Goal: Browse casually: Explore the website without a specific task or goal

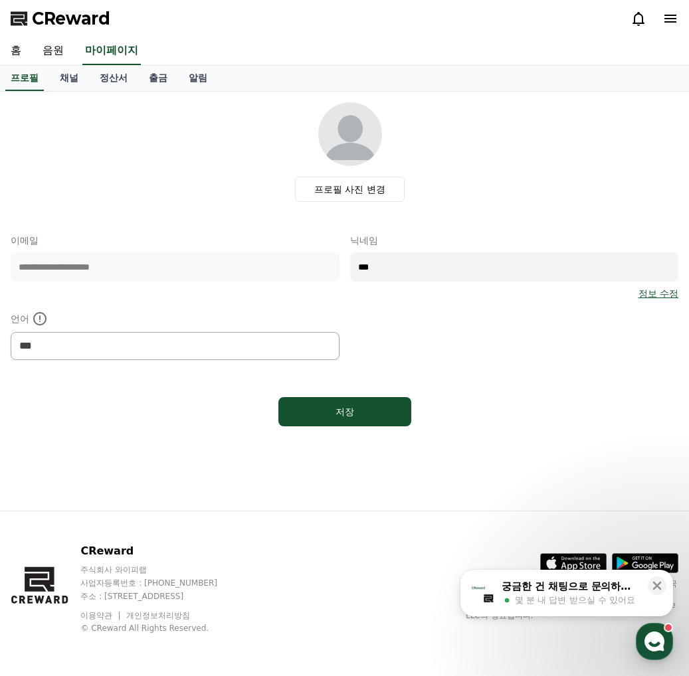
select select "**********"
click at [44, 50] on link "음원" at bounding box center [53, 51] width 43 height 28
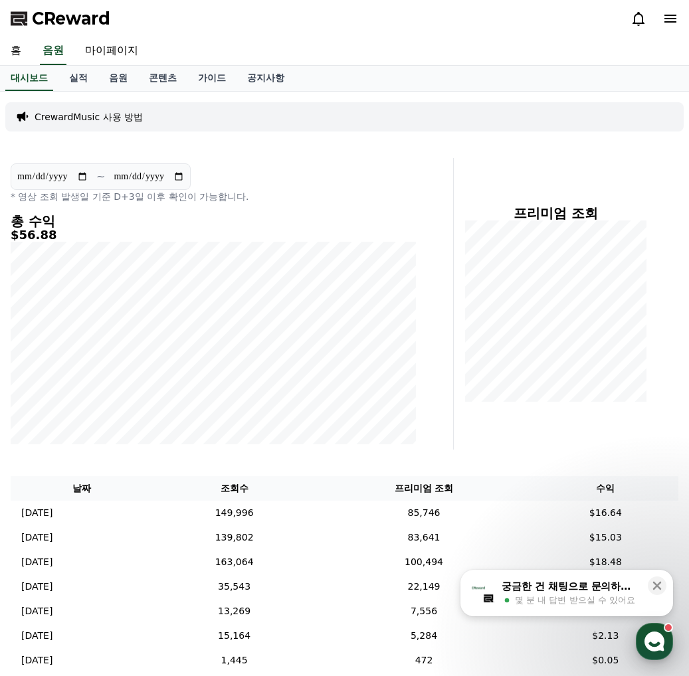
click at [662, 644] on use "button" at bounding box center [654, 642] width 20 height 20
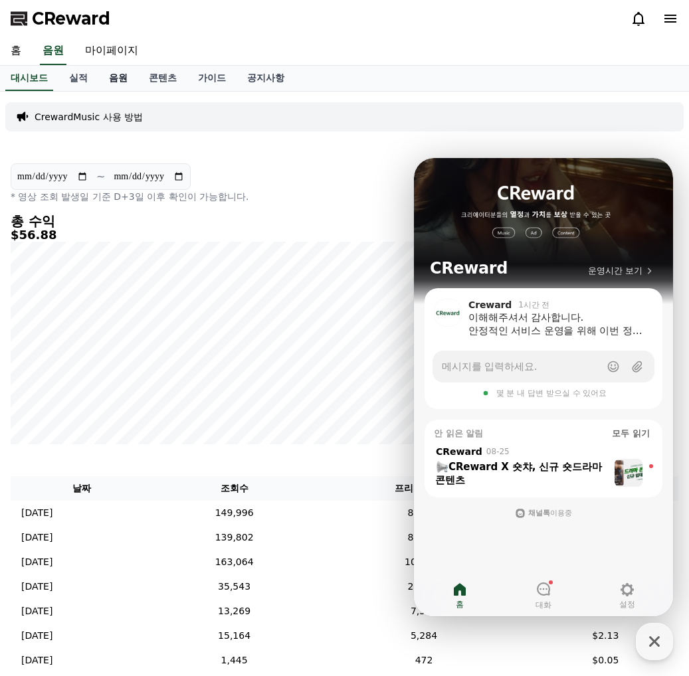
click at [116, 69] on link "음원" at bounding box center [118, 78] width 40 height 25
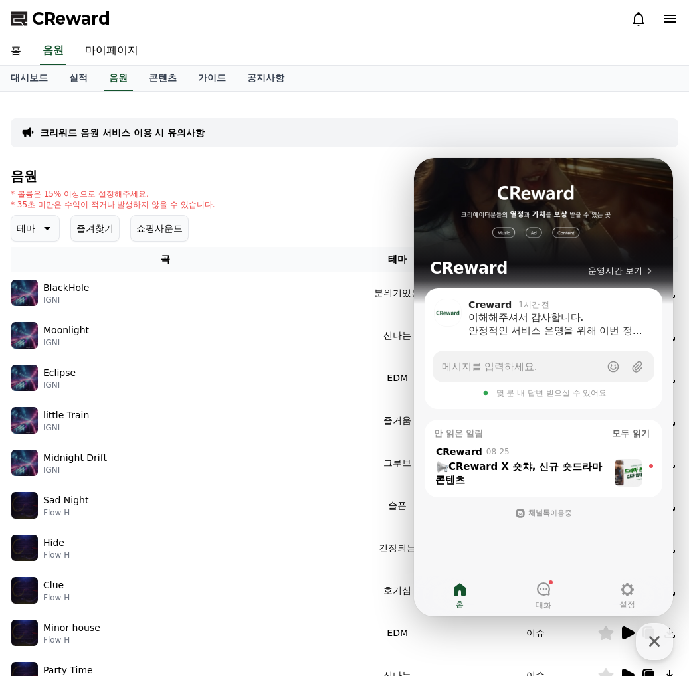
click at [607, 130] on div "크리워드 음원 서비스 이용 시 유의사항" at bounding box center [345, 132] width 668 height 29
click at [655, 656] on div "button" at bounding box center [654, 641] width 37 height 37
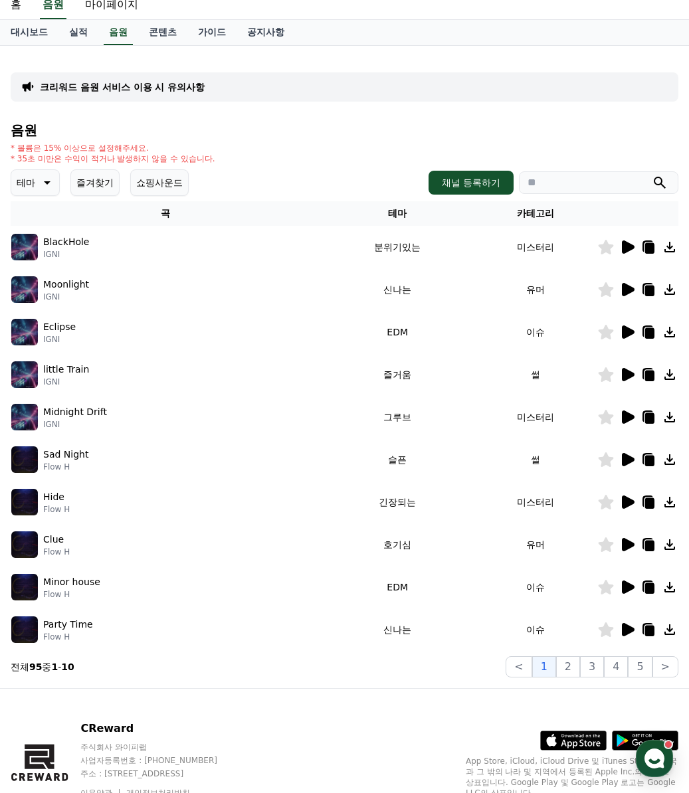
scroll to position [66, 0]
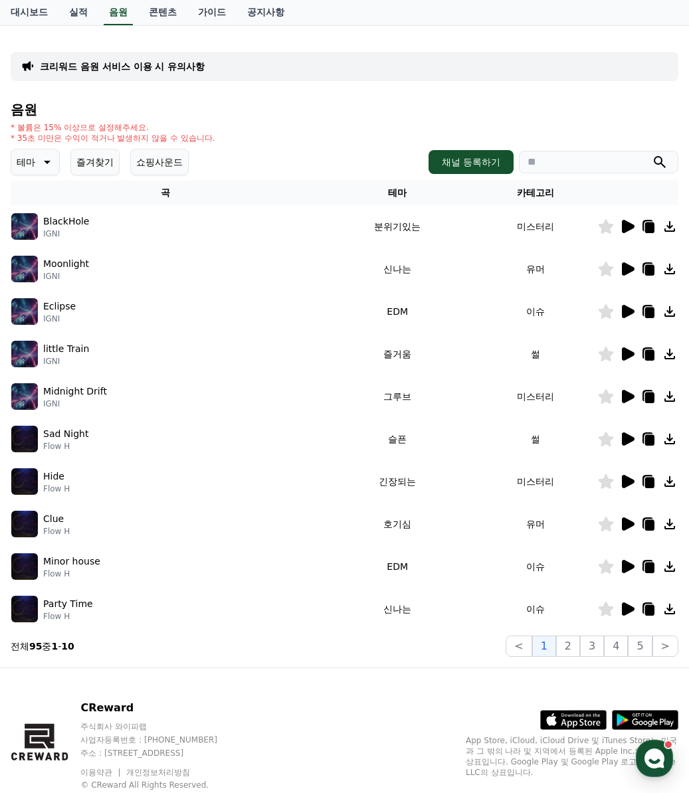
click at [627, 486] on icon at bounding box center [628, 481] width 13 height 13
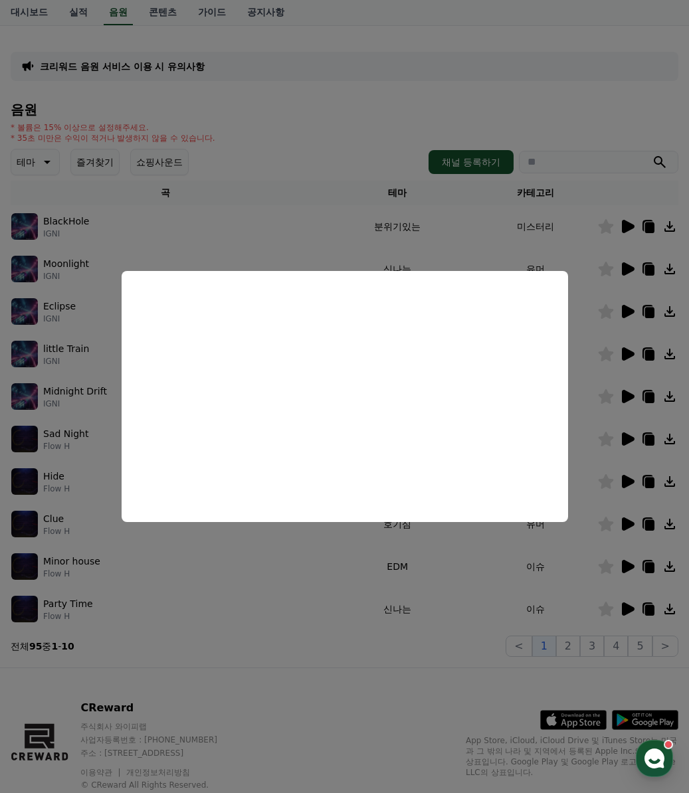
click at [420, 653] on button "close modal" at bounding box center [344, 396] width 689 height 793
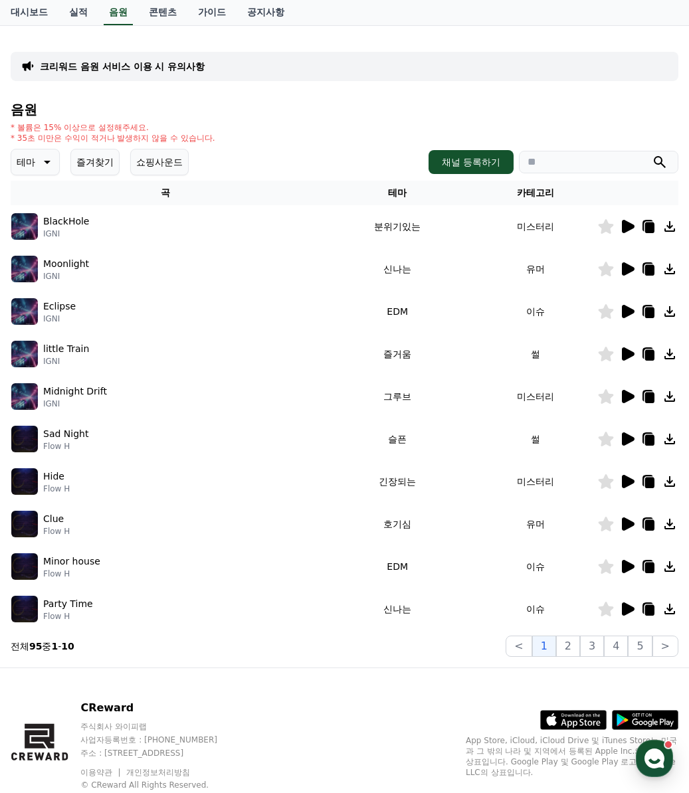
click at [48, 166] on icon at bounding box center [46, 162] width 16 height 16
click at [45, 267] on button "호기심" at bounding box center [32, 266] width 39 height 29
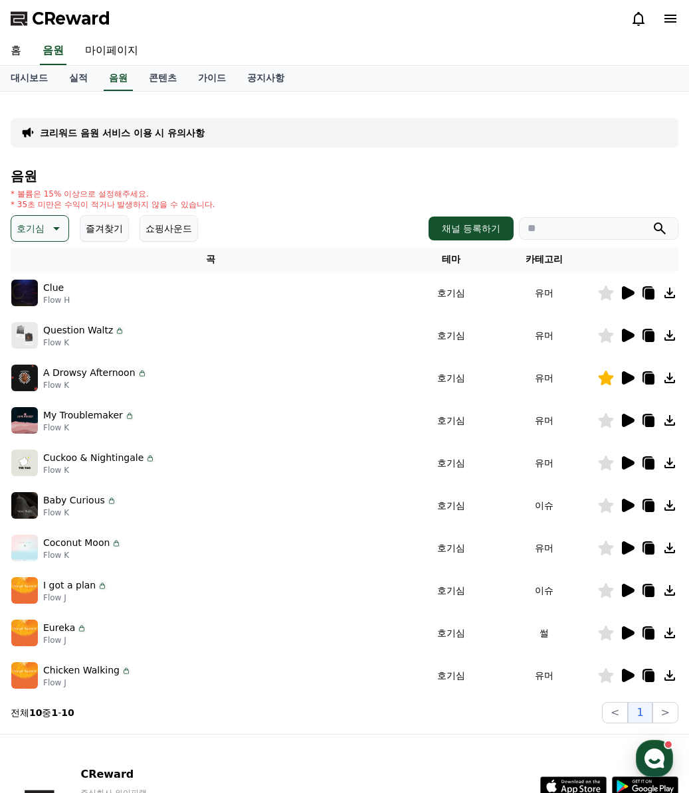
click at [622, 333] on icon at bounding box center [627, 335] width 16 height 16
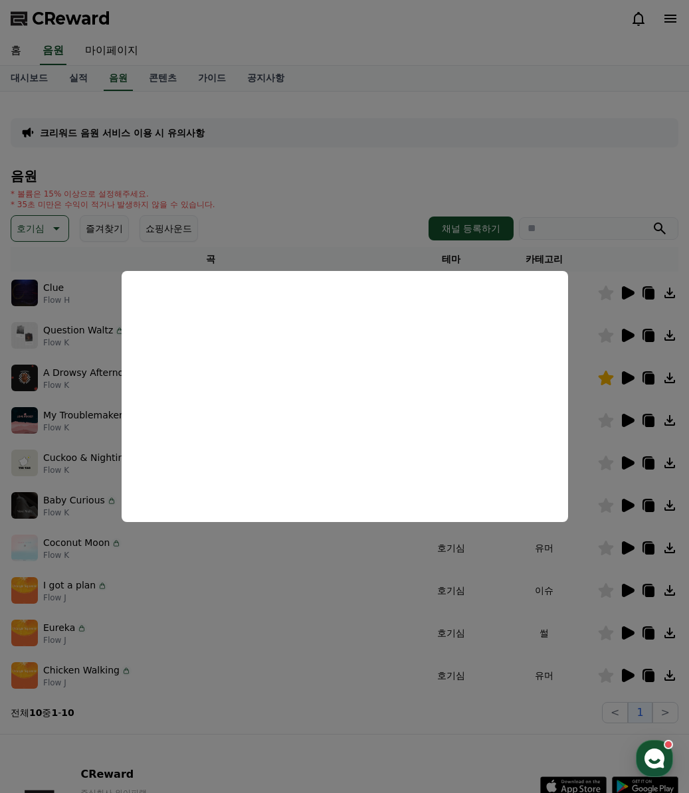
click at [606, 343] on button "close modal" at bounding box center [344, 396] width 689 height 793
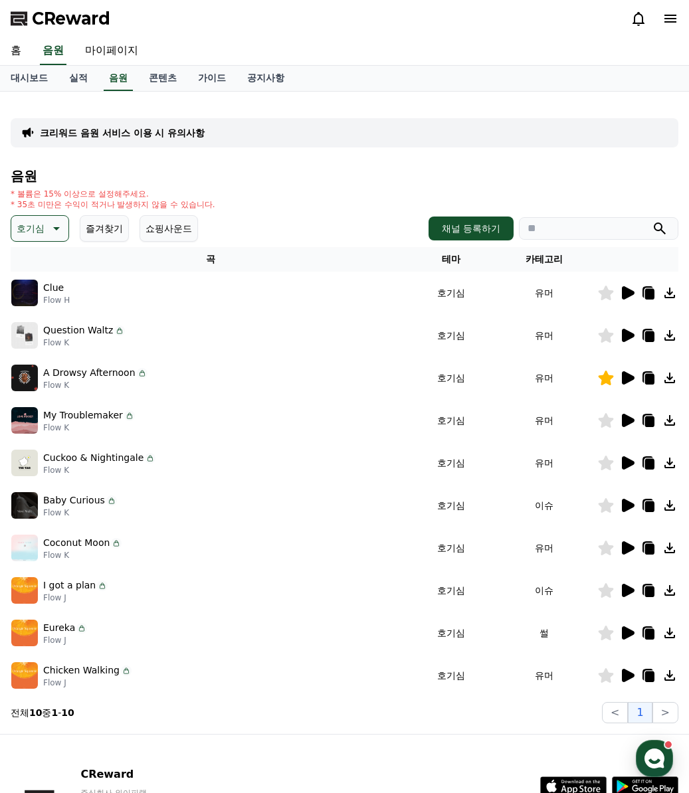
click at [608, 338] on icon at bounding box center [605, 335] width 15 height 15
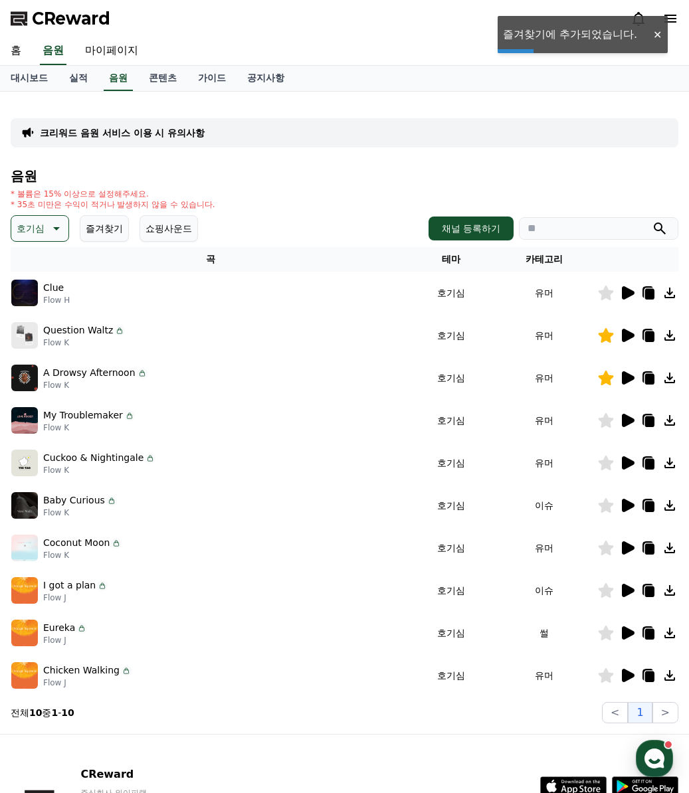
click at [631, 337] on icon at bounding box center [628, 335] width 13 height 13
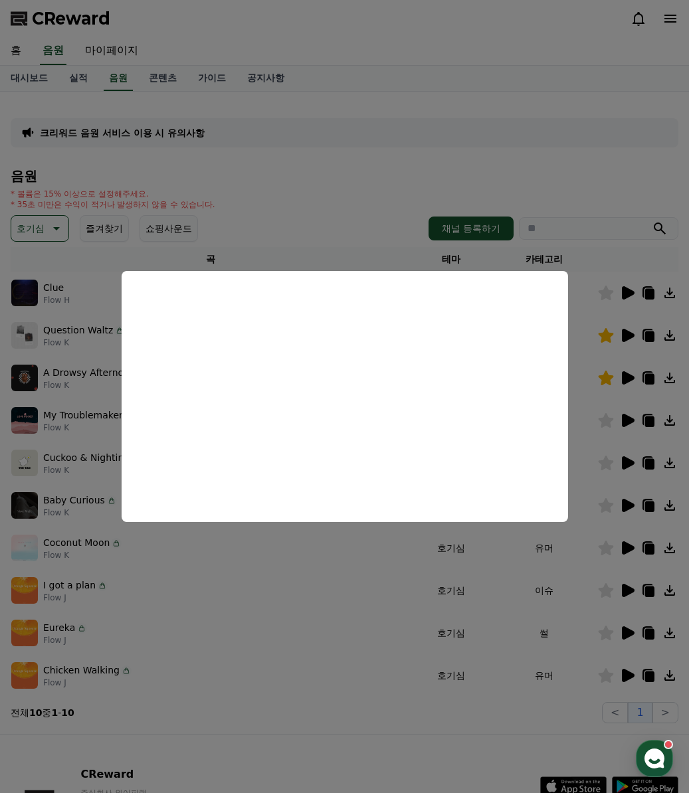
click at [374, 186] on button "close modal" at bounding box center [344, 396] width 689 height 793
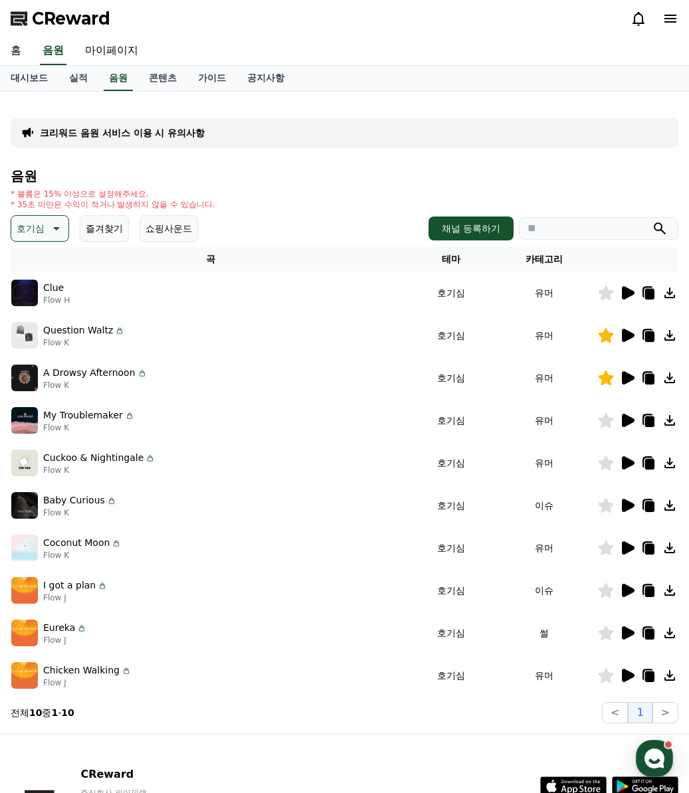
click at [636, 375] on div at bounding box center [638, 378] width 80 height 16
click at [612, 379] on icon at bounding box center [606, 378] width 16 height 15
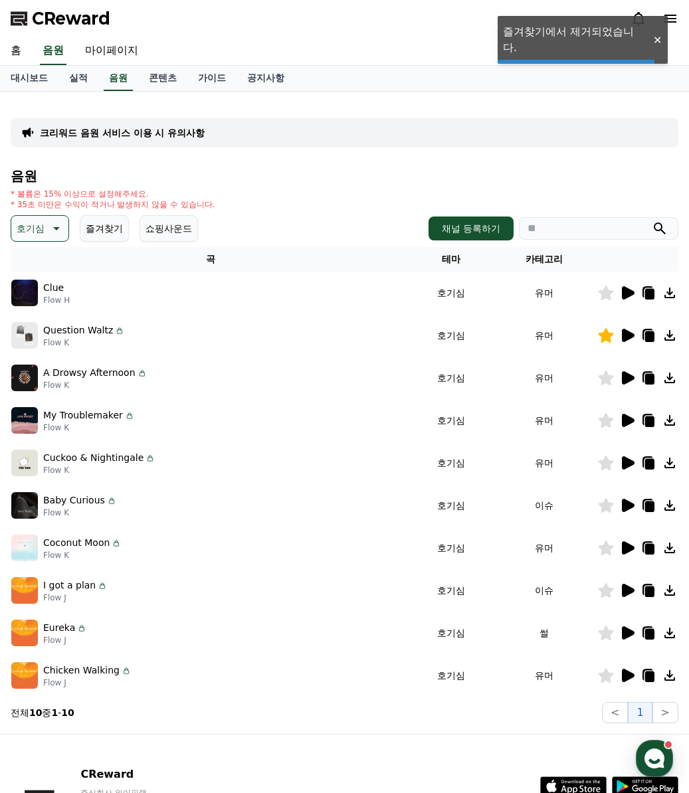
click at [630, 377] on icon at bounding box center [628, 377] width 13 height 13
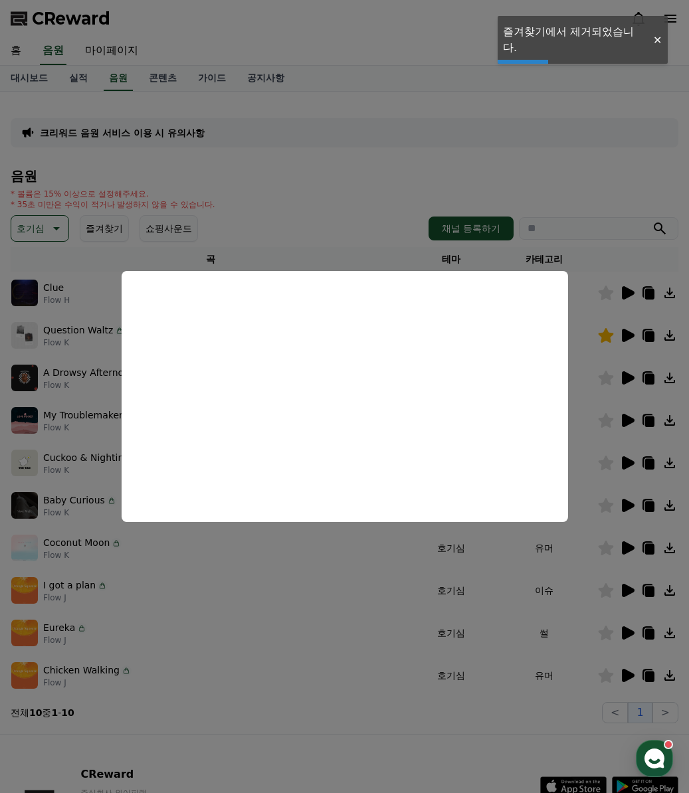
click at [612, 379] on button "close modal" at bounding box center [344, 396] width 689 height 793
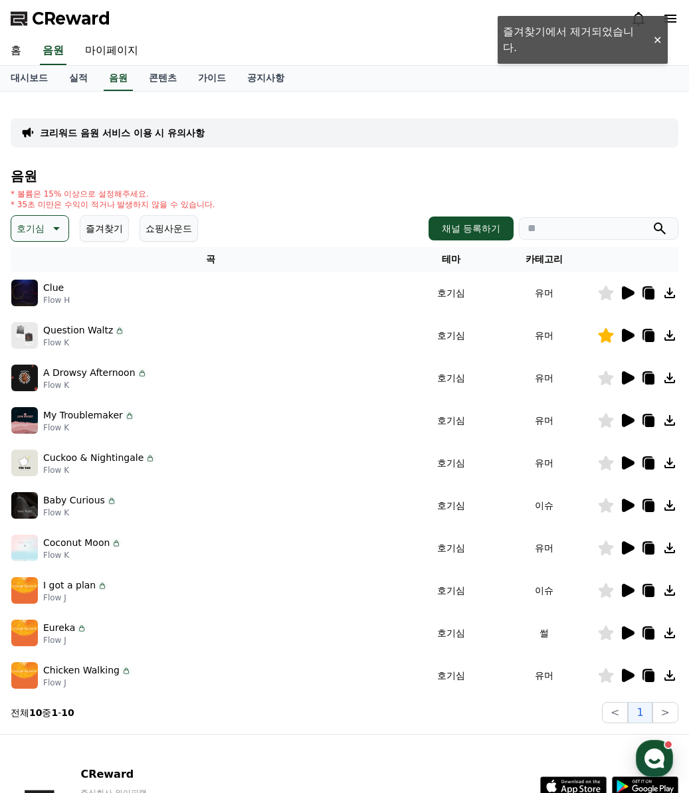
click at [606, 379] on icon at bounding box center [605, 378] width 15 height 15
click at [630, 375] on icon at bounding box center [628, 377] width 13 height 13
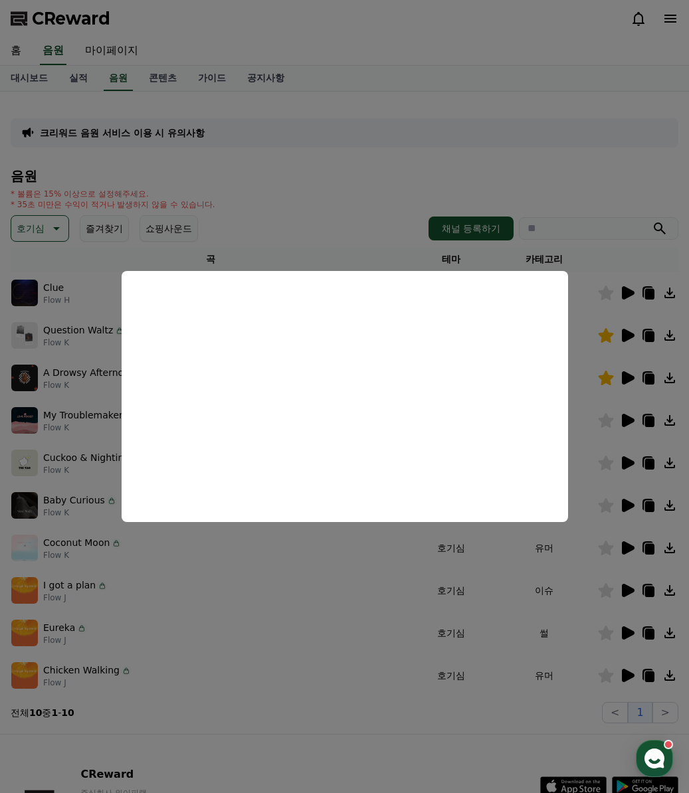
click at [598, 412] on button "close modal" at bounding box center [344, 396] width 689 height 793
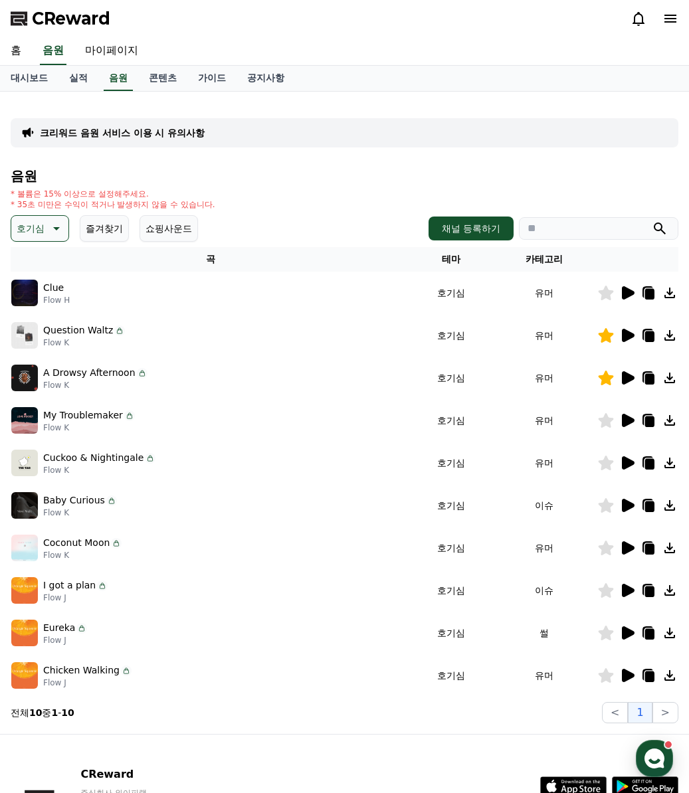
click at [619, 463] on div at bounding box center [638, 463] width 80 height 16
click at [624, 463] on icon at bounding box center [628, 462] width 13 height 13
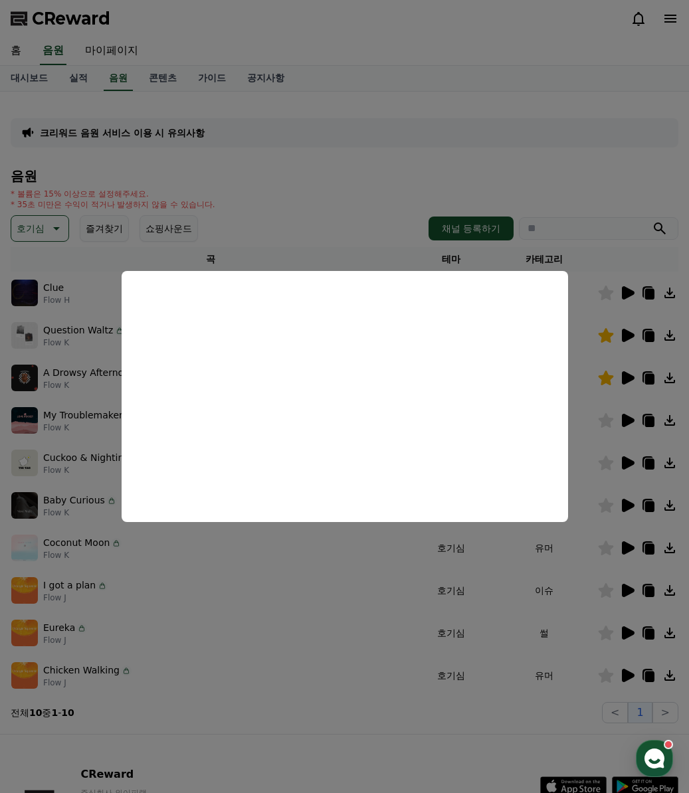
drag, startPoint x: 581, startPoint y: 569, endPoint x: 590, endPoint y: 567, distance: 9.7
click at [582, 569] on button "close modal" at bounding box center [344, 396] width 689 height 793
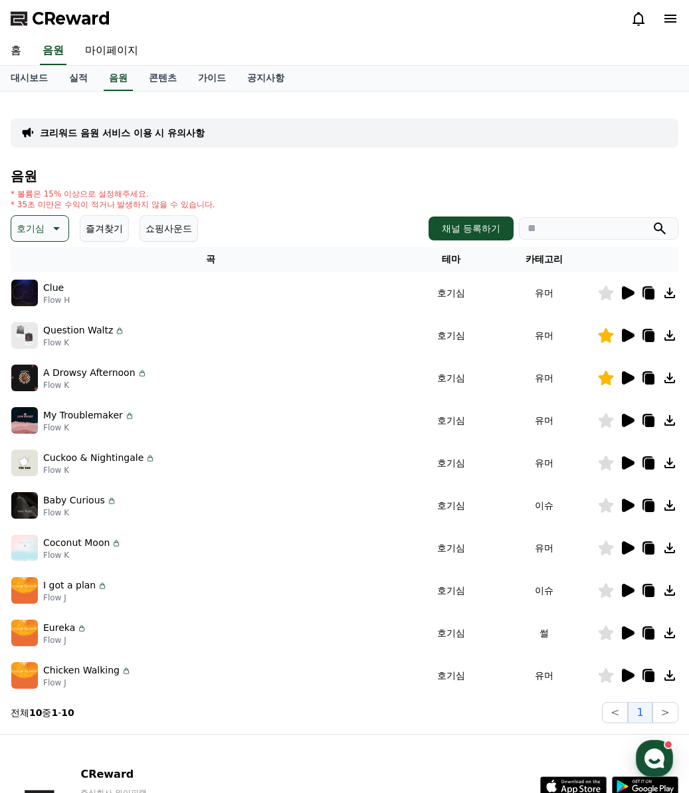
click at [634, 507] on icon at bounding box center [627, 505] width 16 height 16
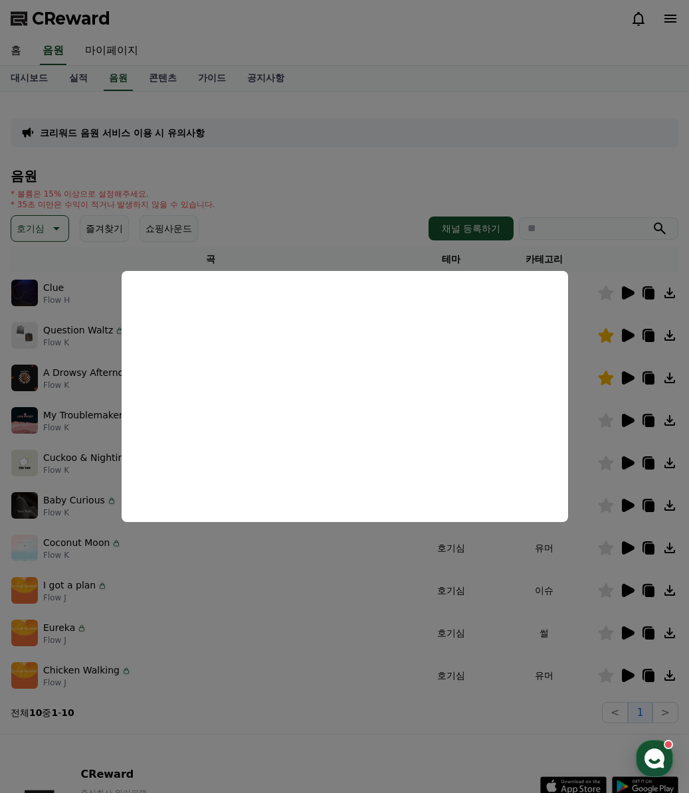
click at [628, 549] on button "close modal" at bounding box center [344, 396] width 689 height 793
click at [628, 543] on icon at bounding box center [627, 548] width 16 height 16
click at [630, 594] on button "close modal" at bounding box center [344, 396] width 689 height 793
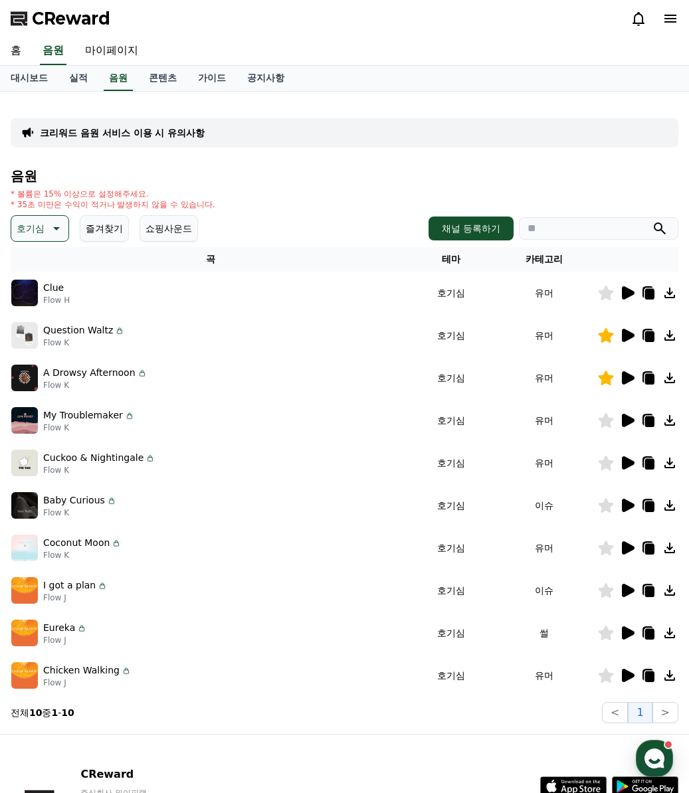
click at [620, 638] on icon at bounding box center [627, 633] width 16 height 16
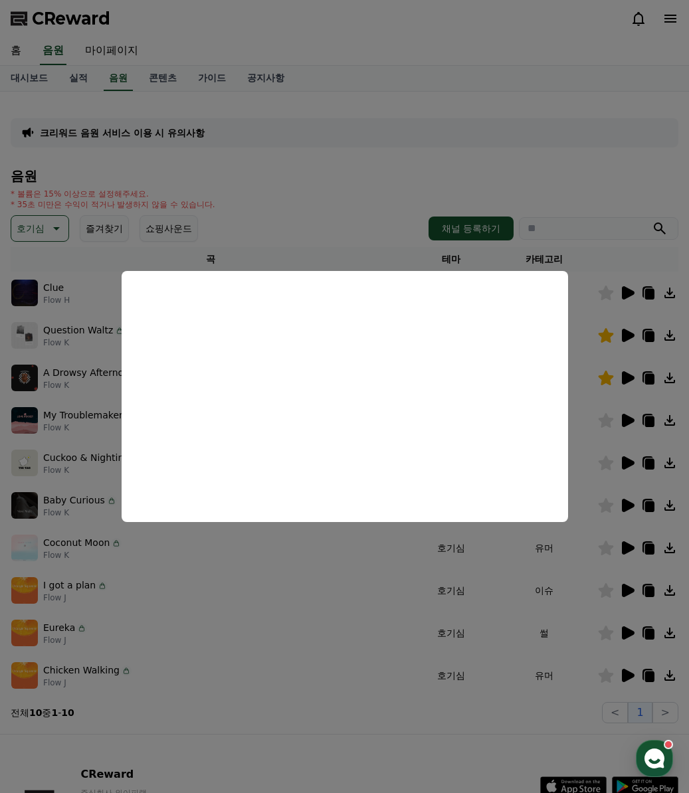
click at [440, 725] on button "close modal" at bounding box center [344, 396] width 689 height 793
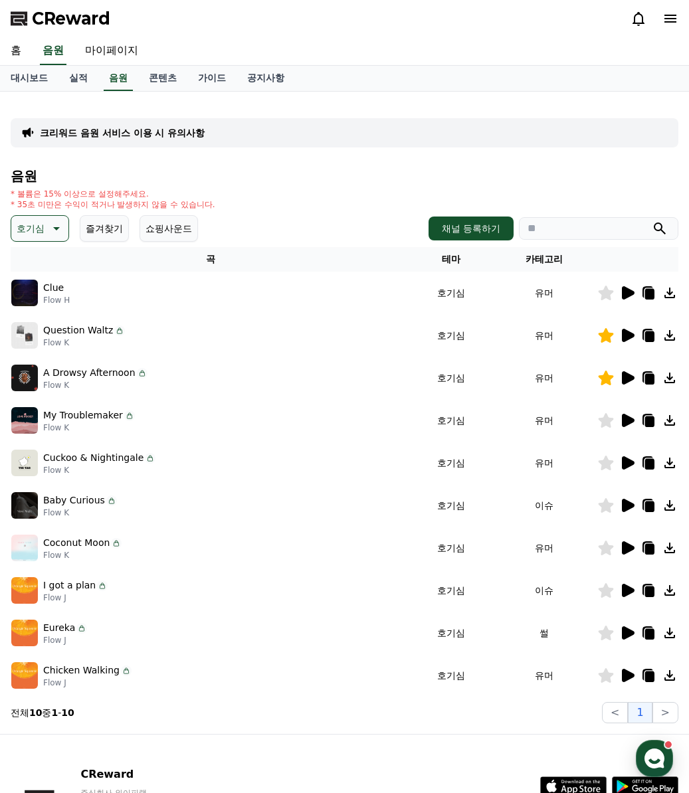
click at [608, 633] on icon at bounding box center [605, 633] width 15 height 15
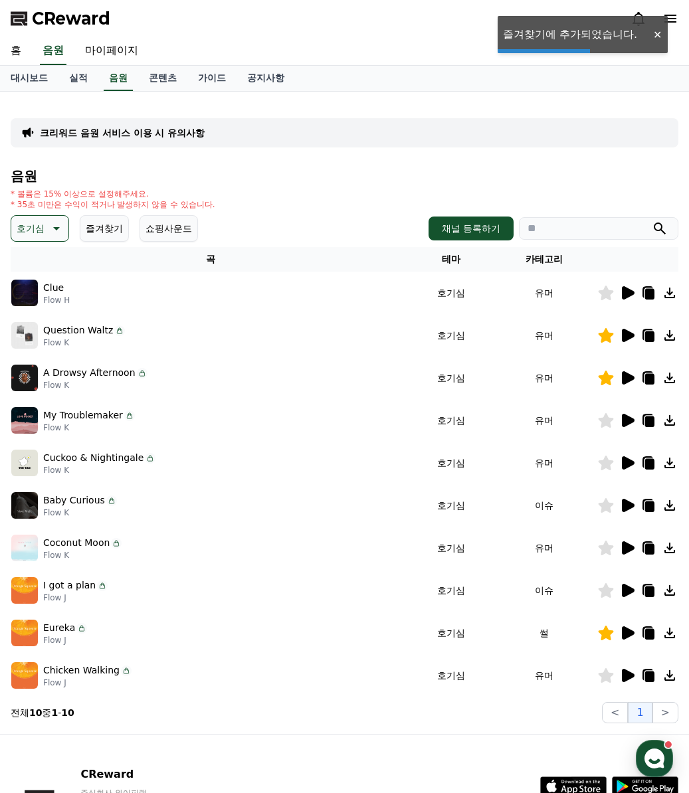
click at [622, 677] on icon at bounding box center [628, 675] width 13 height 13
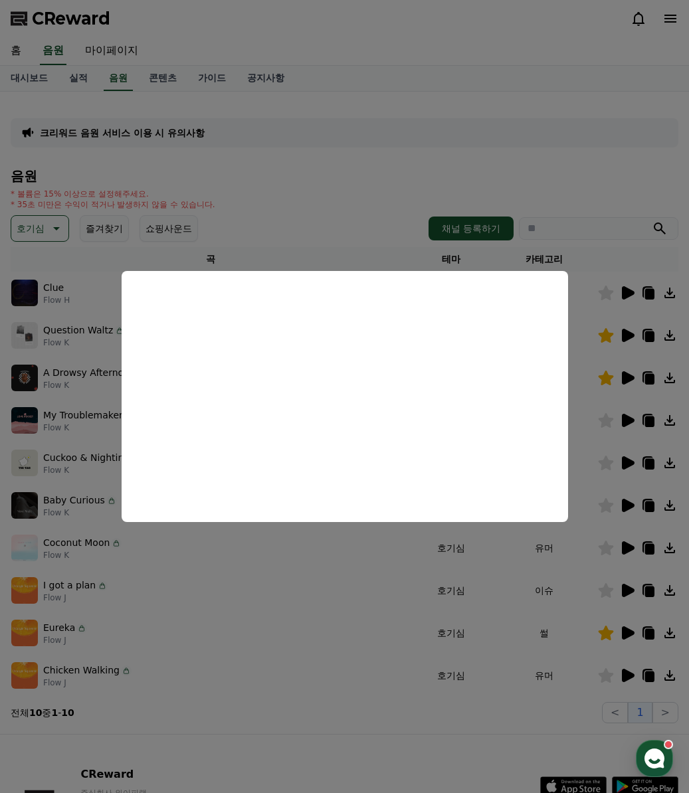
click at [343, 603] on button "close modal" at bounding box center [344, 396] width 689 height 793
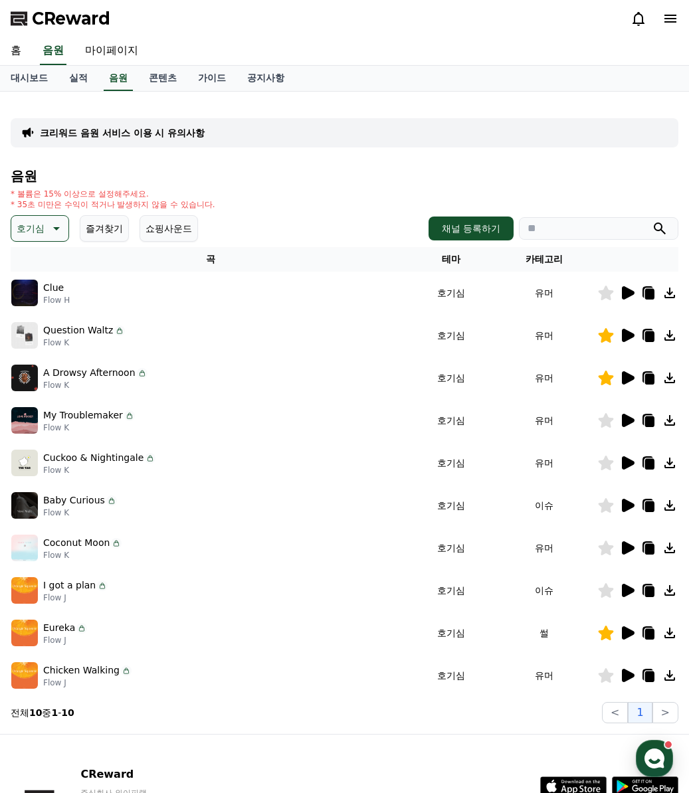
click at [624, 294] on icon at bounding box center [628, 292] width 13 height 13
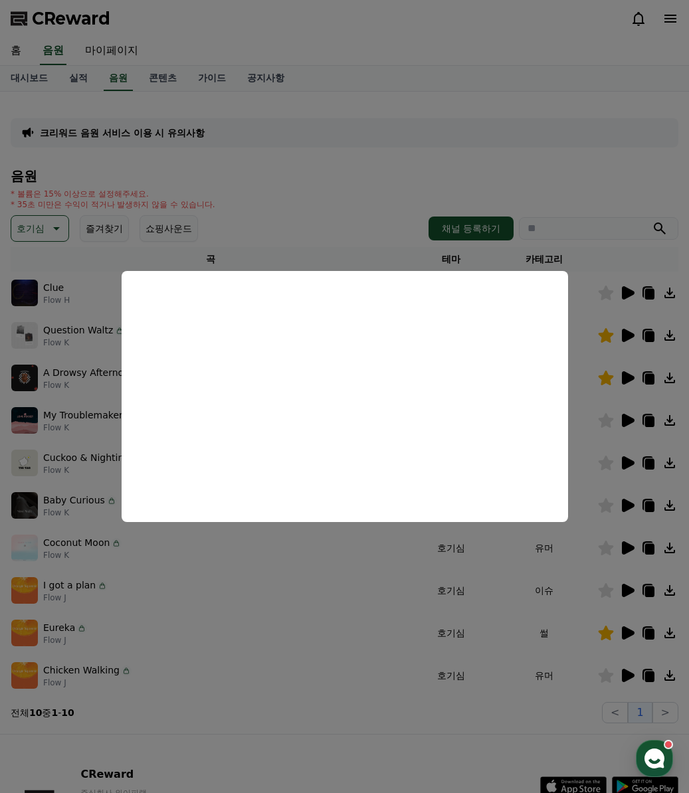
click at [365, 635] on button "close modal" at bounding box center [344, 396] width 689 height 793
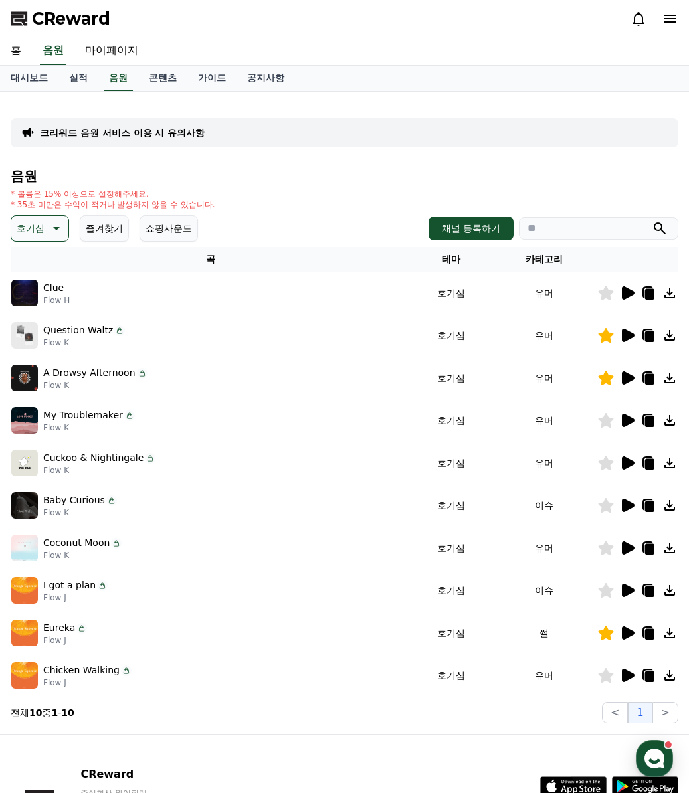
click at [620, 339] on icon at bounding box center [627, 335] width 16 height 16
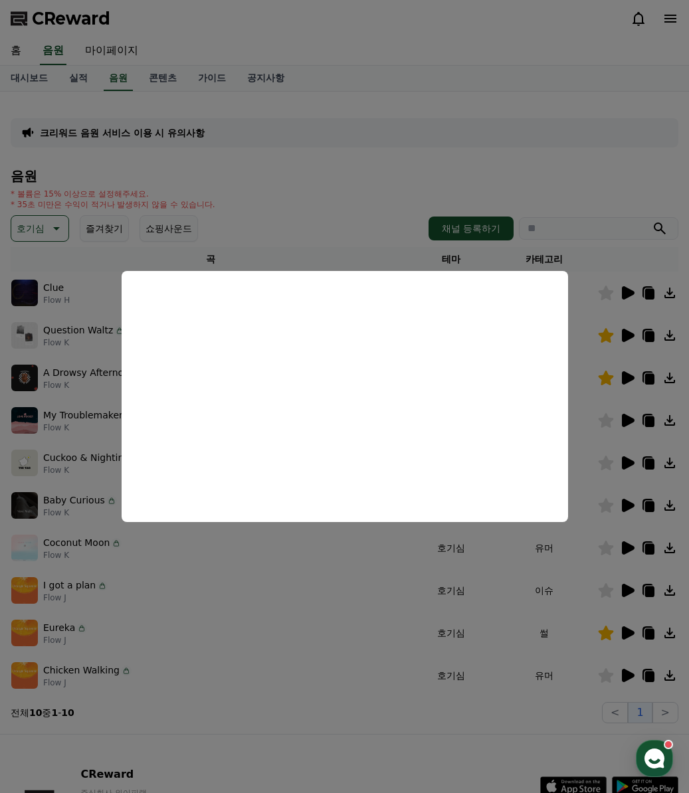
click at [307, 620] on button "close modal" at bounding box center [344, 396] width 689 height 793
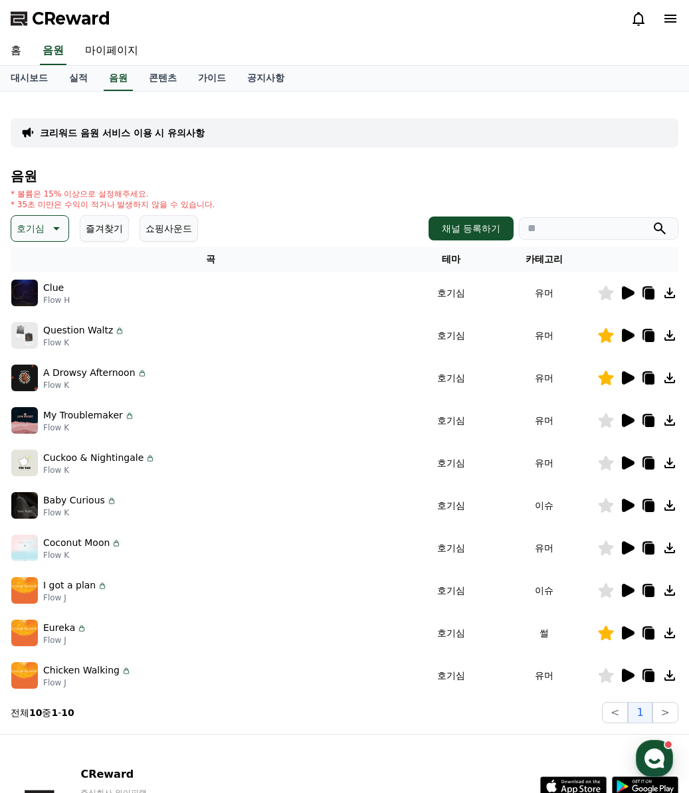
click at [632, 631] on icon at bounding box center [628, 632] width 13 height 13
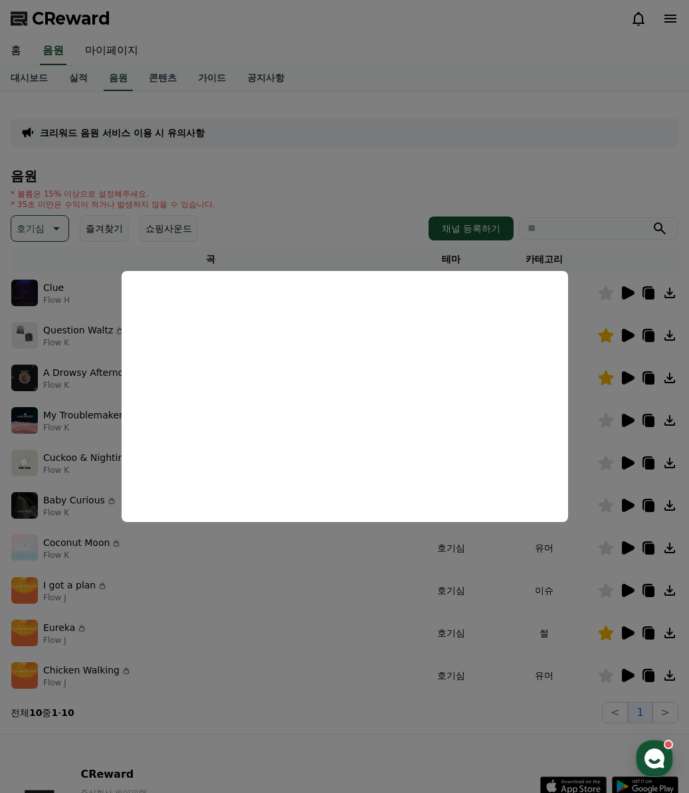
click at [646, 632] on button "close modal" at bounding box center [344, 396] width 689 height 793
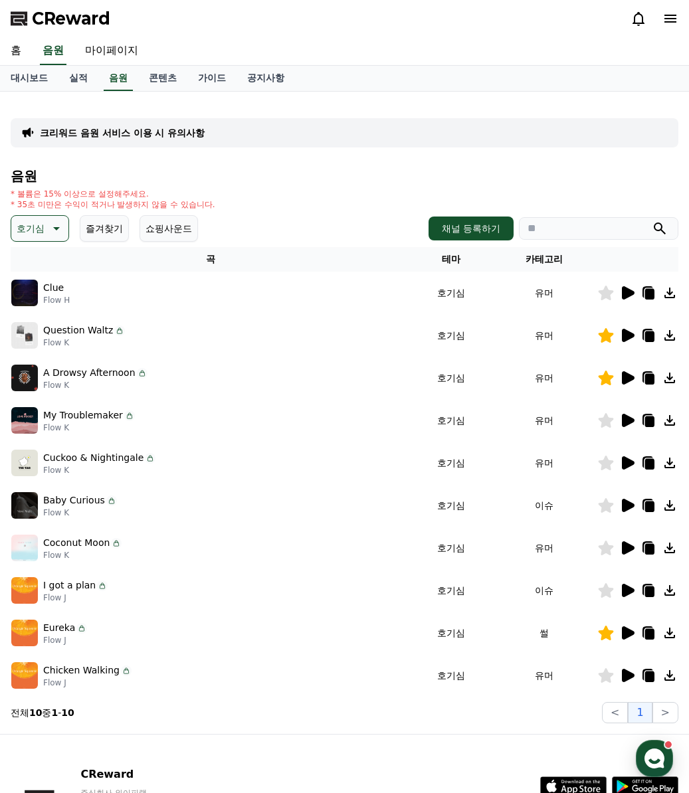
click at [646, 632] on icon at bounding box center [649, 634] width 9 height 11
drag, startPoint x: 321, startPoint y: 573, endPoint x: 374, endPoint y: 445, distance: 137.9
click at [321, 571] on td "I got a plan Flow J" at bounding box center [211, 590] width 401 height 43
drag, startPoint x: 278, startPoint y: 768, endPoint x: 421, endPoint y: 203, distance: 582.3
click at [242, 766] on p "CReward" at bounding box center [161, 774] width 162 height 16
